Goal: Task Accomplishment & Management: Use online tool/utility

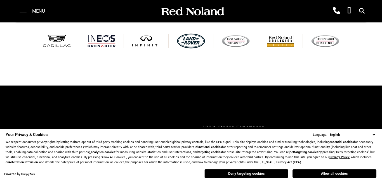
scroll to position [349, 0]
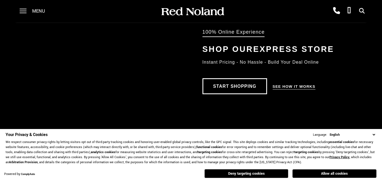
click at [375, 134] on select "English Spanish / Español English / [GEOGRAPHIC_DATA] Korean / 한국어 Vietnamese /…" at bounding box center [352, 134] width 48 height 5
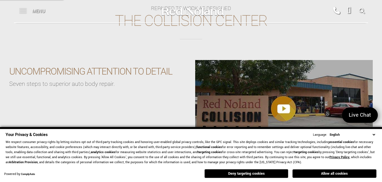
click at [21, 12] on span at bounding box center [23, 11] width 7 height 22
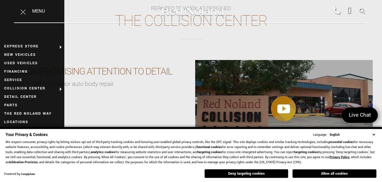
scroll to position [68, 0]
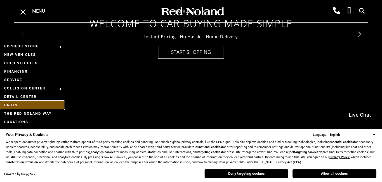
click at [20, 104] on link "Parts" at bounding box center [32, 105] width 64 height 8
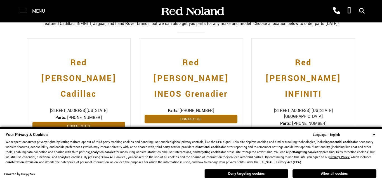
scroll to position [130, 0]
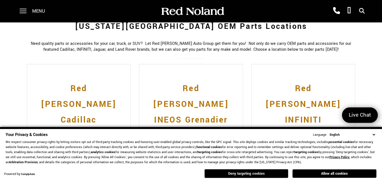
click at [263, 171] on button "Deny targeting cookies" at bounding box center [247, 173] width 84 height 9
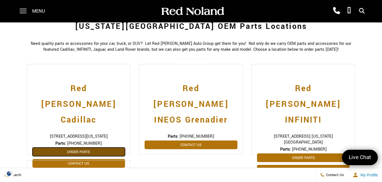
click at [93, 147] on link "Order Parts" at bounding box center [78, 151] width 93 height 9
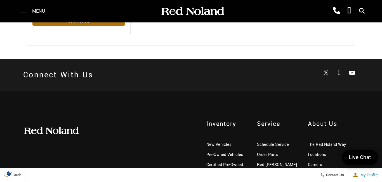
scroll to position [0, 0]
